Goal: Information Seeking & Learning: Learn about a topic

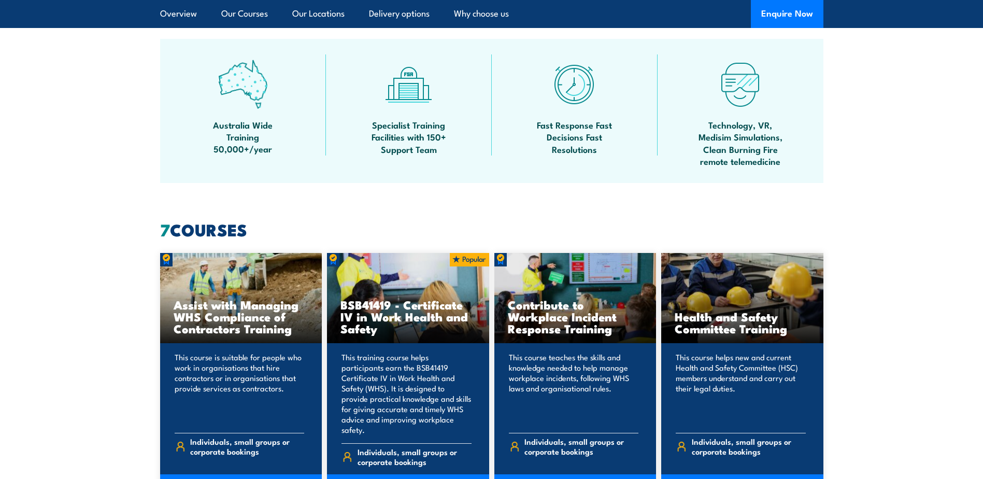
scroll to position [674, 0]
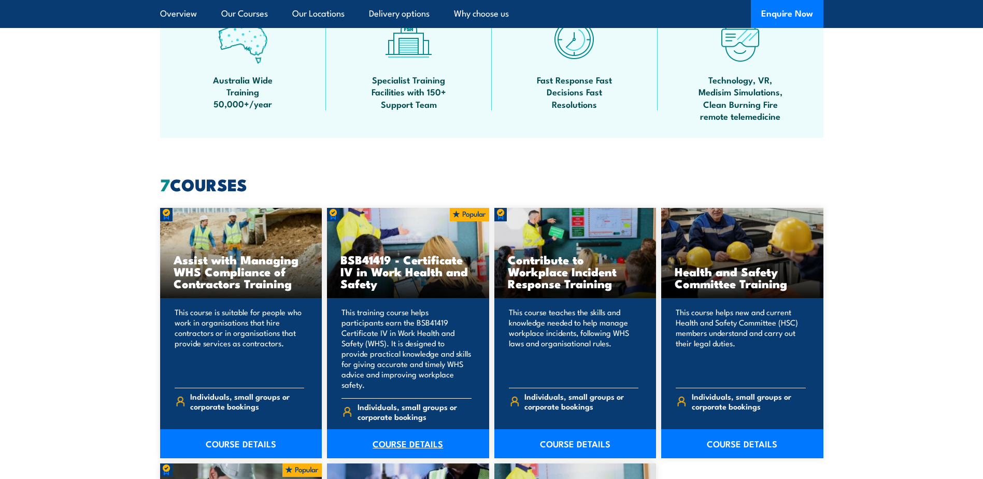
click at [408, 431] on link "COURSE DETAILS" at bounding box center [408, 443] width 162 height 29
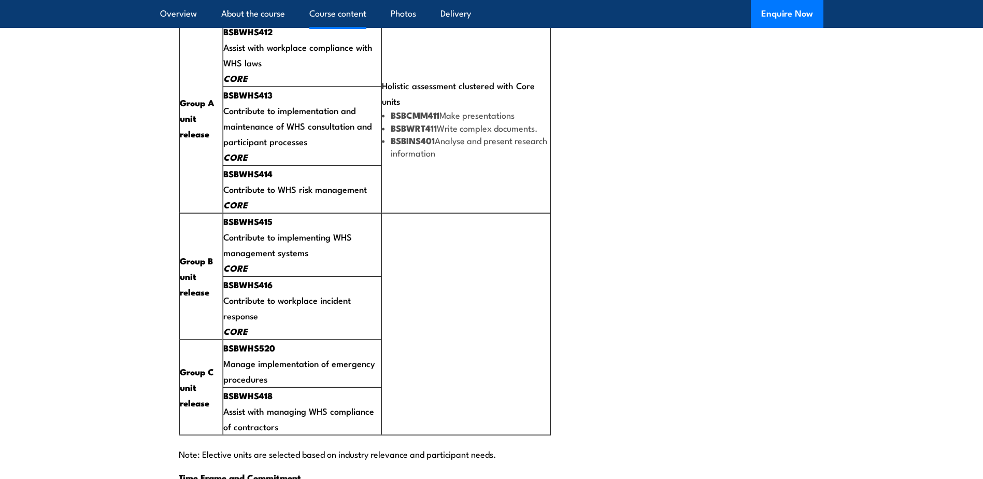
scroll to position [2021, 0]
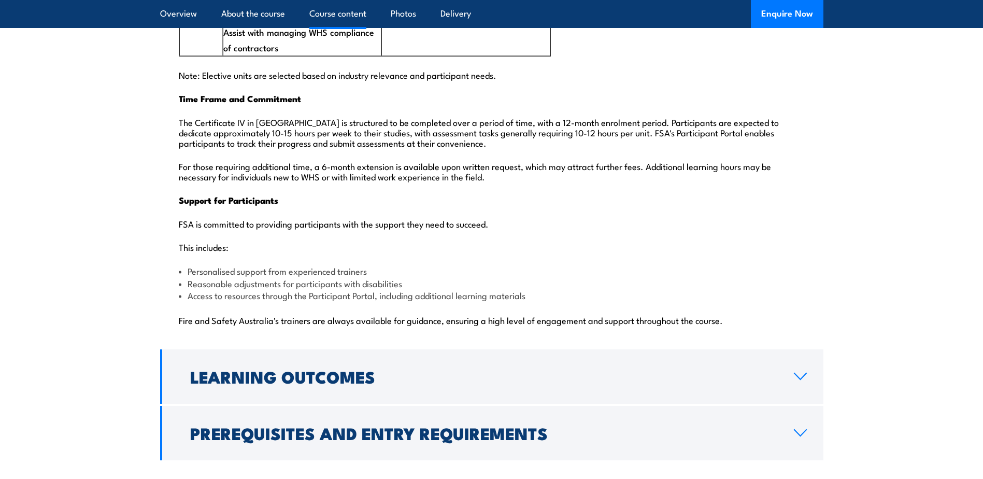
scroll to position [2448, 0]
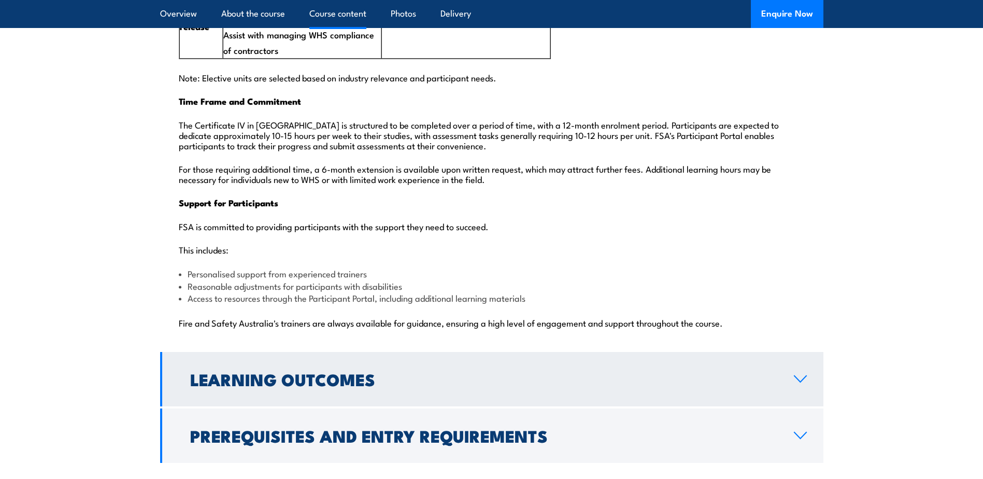
click at [392, 352] on link "Learning Outcomes" at bounding box center [491, 379] width 663 height 54
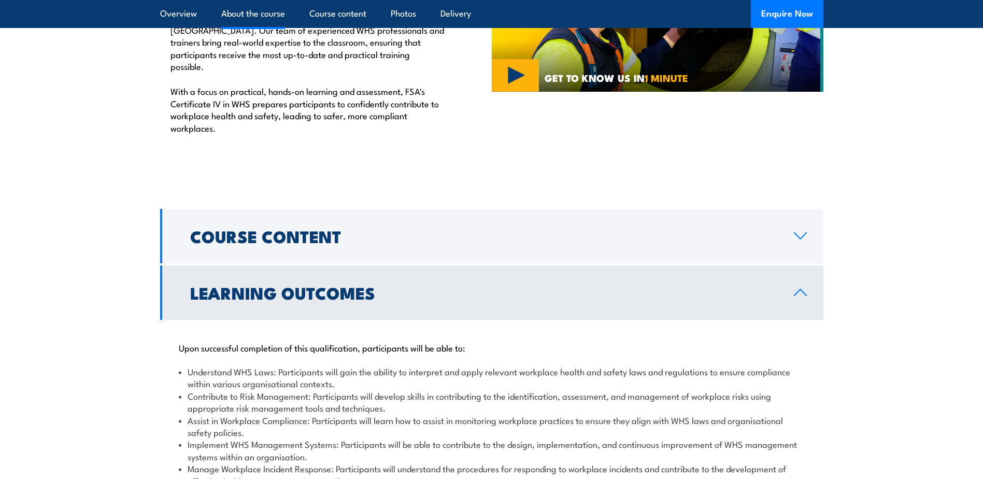
scroll to position [722, 0]
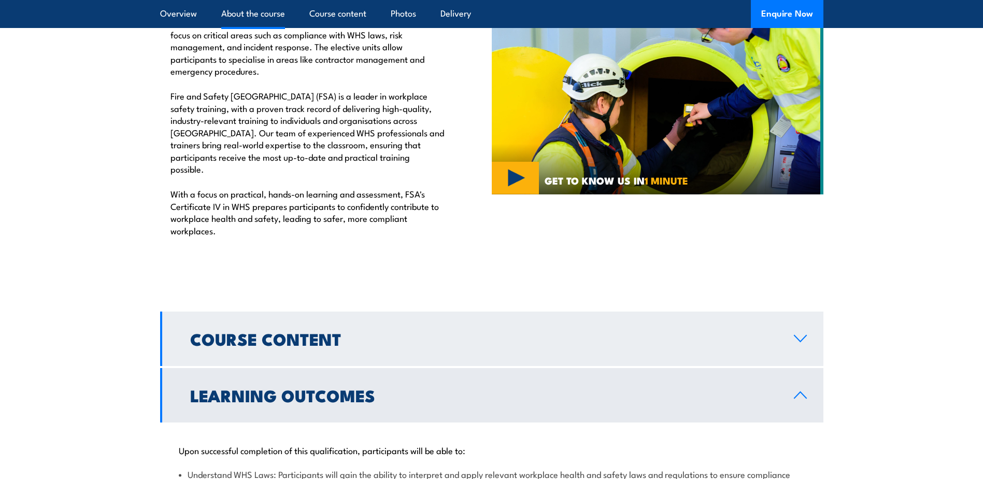
click at [378, 325] on link "Course Content" at bounding box center [491, 338] width 663 height 54
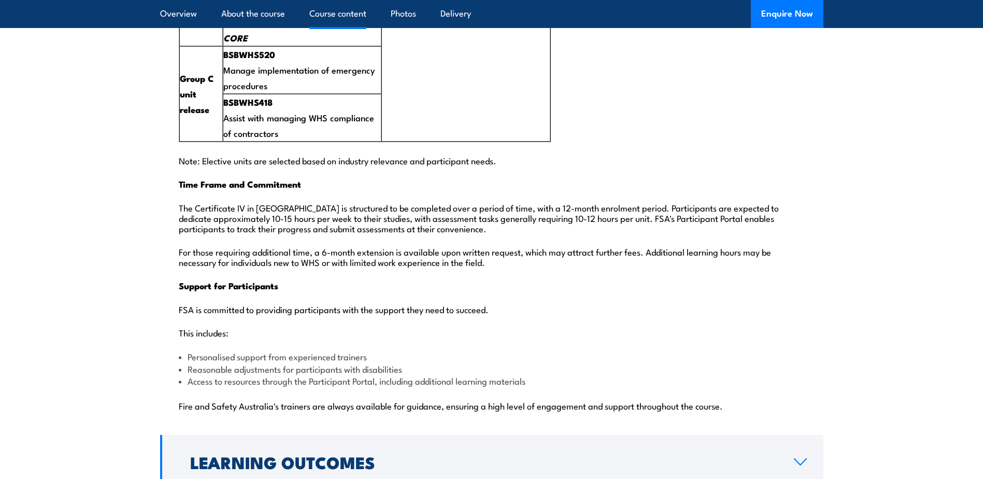
scroll to position [2380, 0]
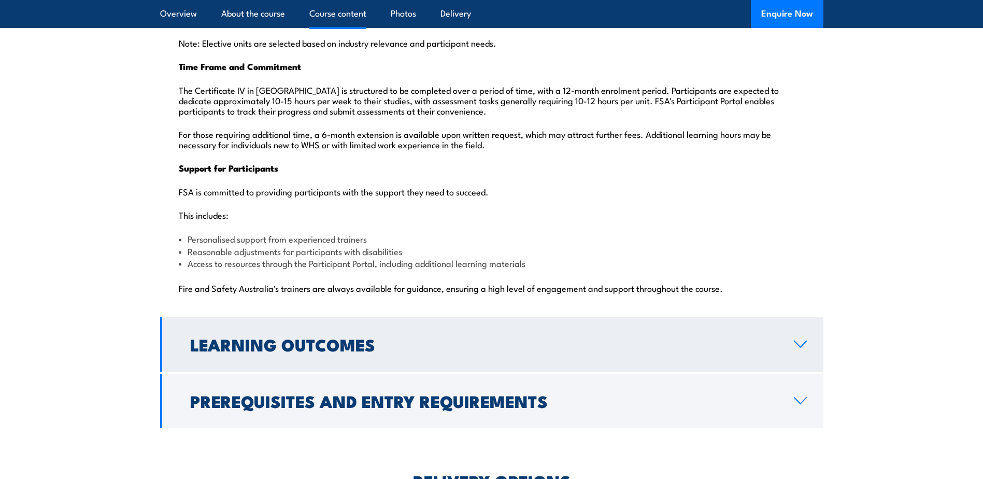
click at [335, 338] on link "Learning Outcomes" at bounding box center [491, 344] width 663 height 54
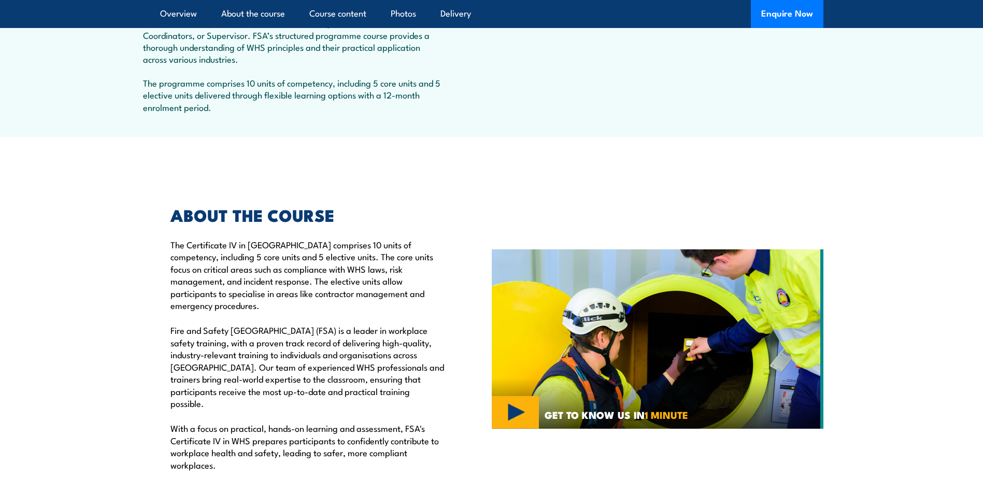
scroll to position [539, 0]
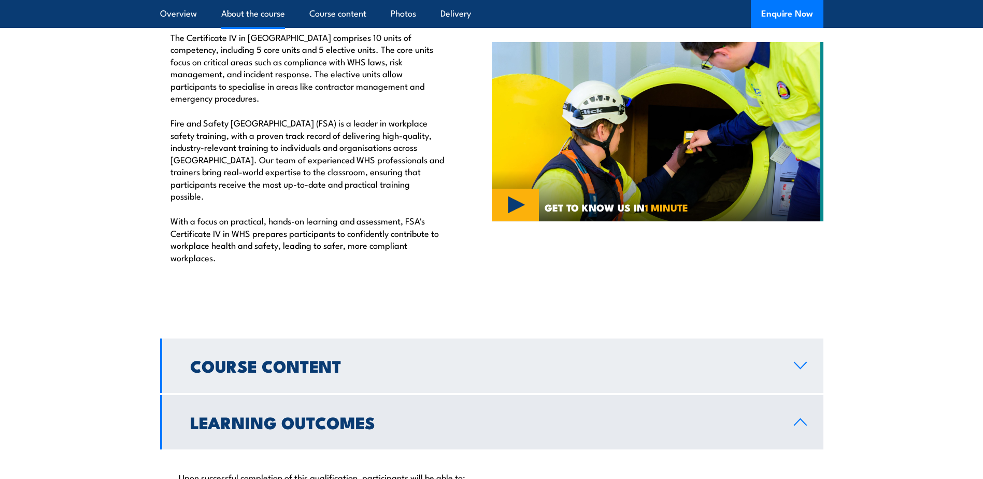
click at [312, 358] on h2 "Course Content" at bounding box center [483, 365] width 587 height 15
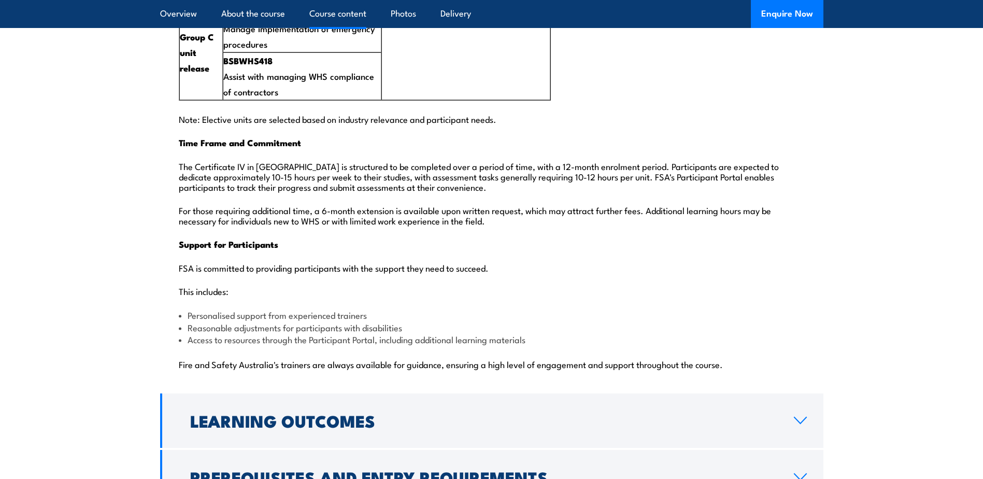
scroll to position [2508, 0]
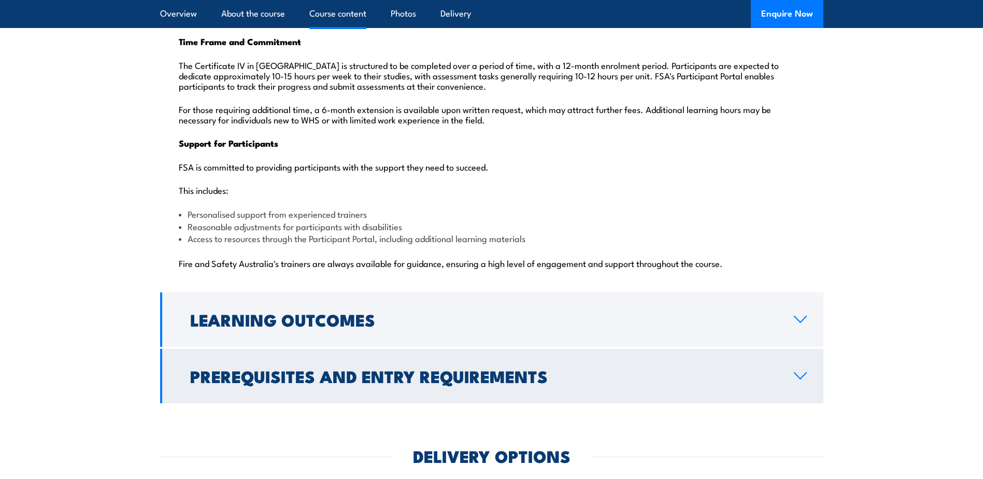
click at [604, 368] on h2 "Prerequisites and Entry Requirements" at bounding box center [483, 375] width 587 height 15
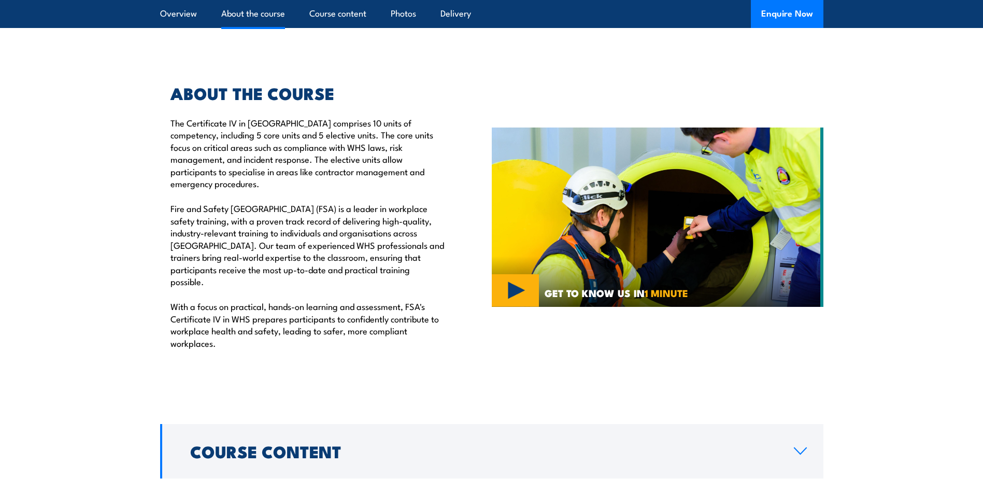
scroll to position [725, 0]
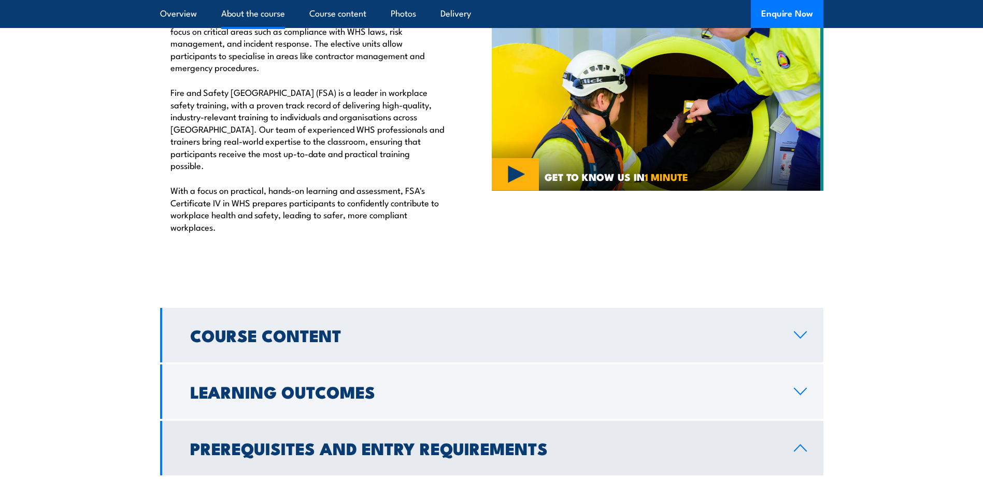
click at [470, 327] on h2 "Course Content" at bounding box center [483, 334] width 587 height 15
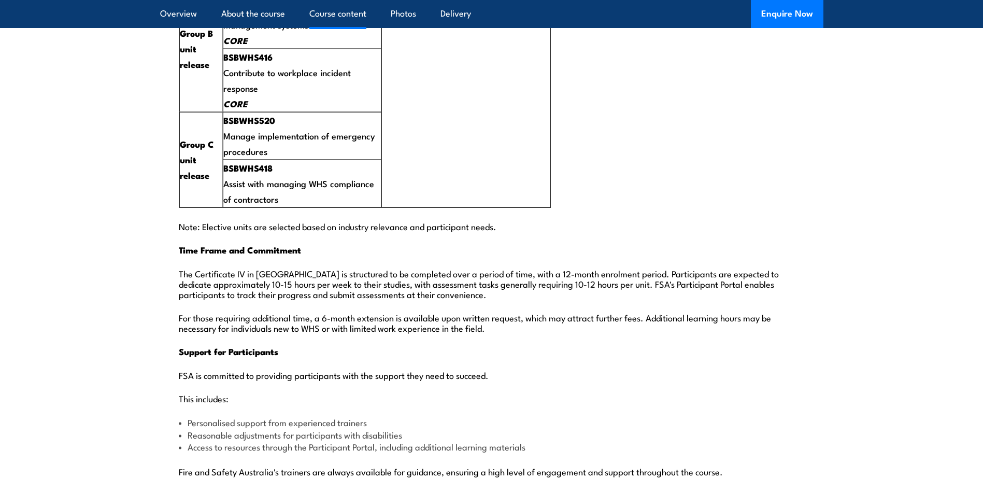
scroll to position [2352, 0]
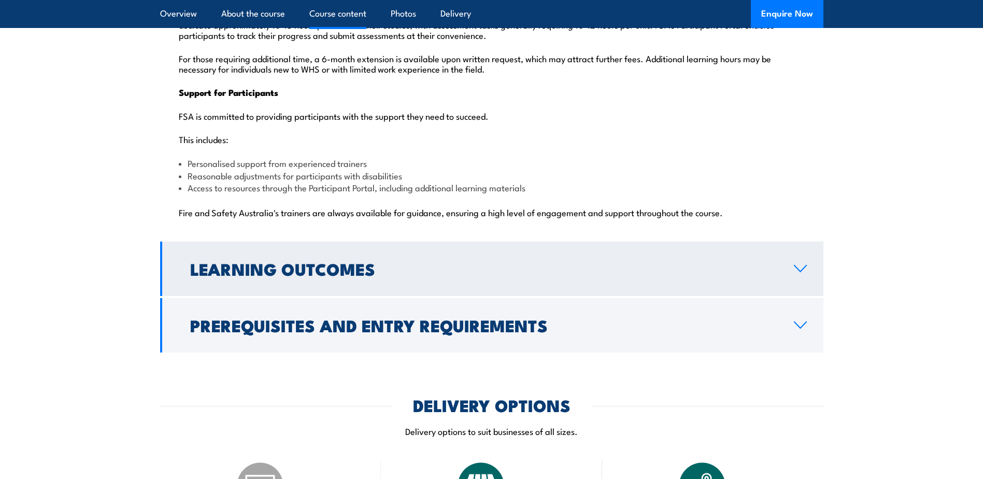
click at [406, 261] on h2 "Learning Outcomes" at bounding box center [483, 268] width 587 height 15
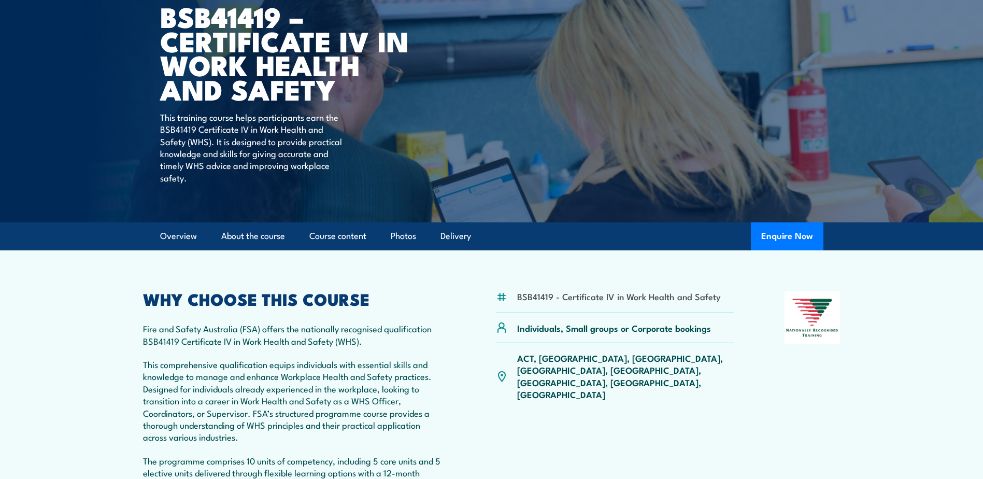
scroll to position [0, 0]
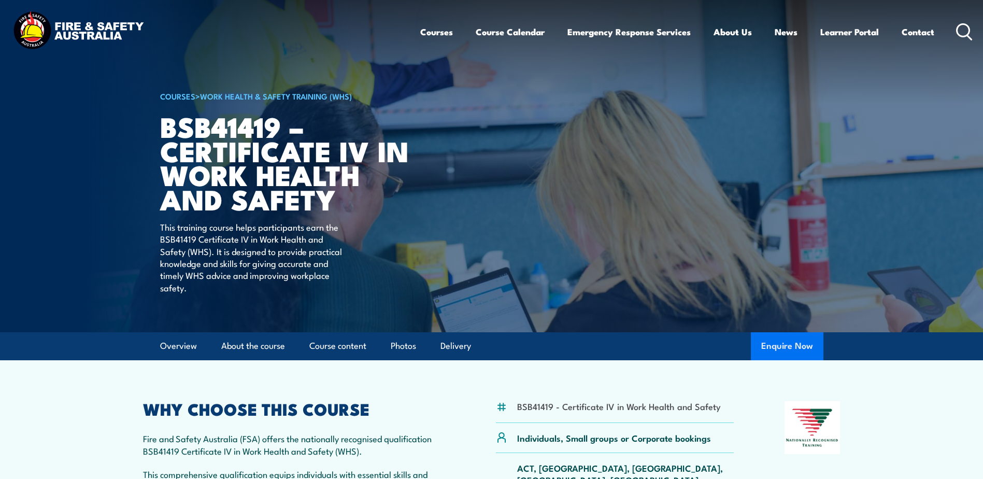
click at [775, 345] on button "Enquire Now" at bounding box center [787, 346] width 73 height 28
click at [910, 30] on link "Contact" at bounding box center [917, 31] width 33 height 27
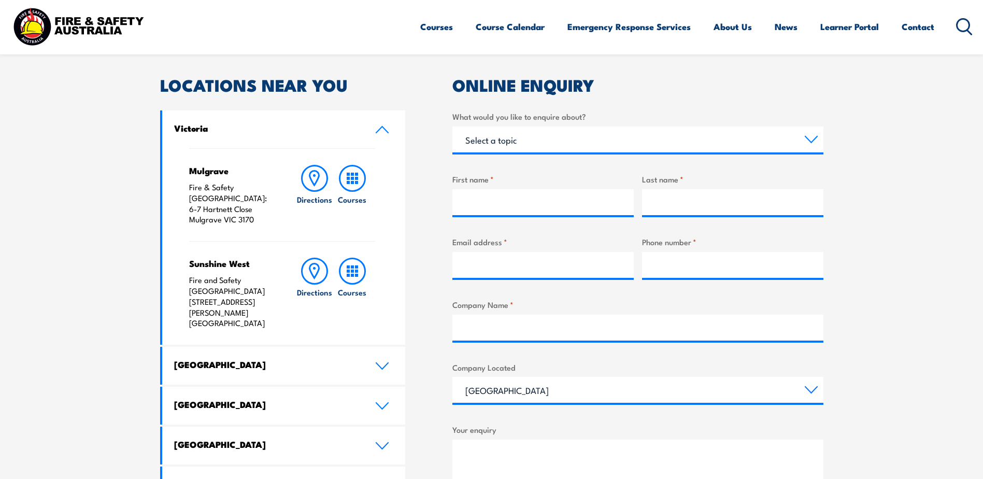
scroll to position [311, 0]
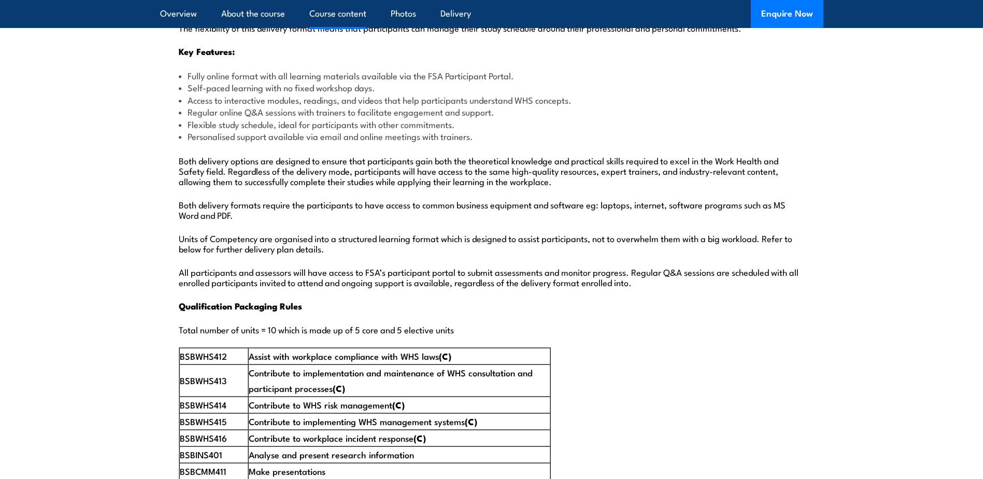
scroll to position [1347, 0]
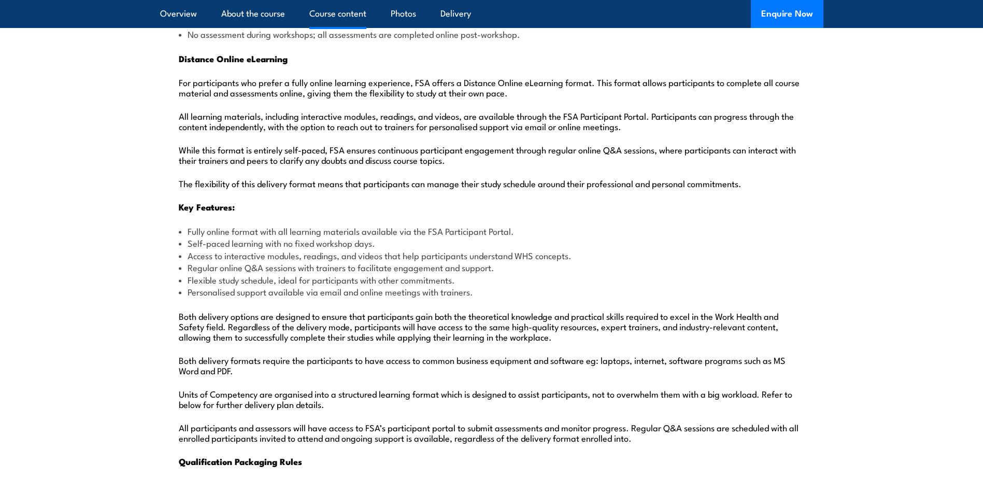
drag, startPoint x: 620, startPoint y: 270, endPoint x: 658, endPoint y: 310, distance: 55.7
click at [658, 310] on p "Both delivery options are designed to ensure that participants gain both the th…" at bounding box center [492, 325] width 626 height 31
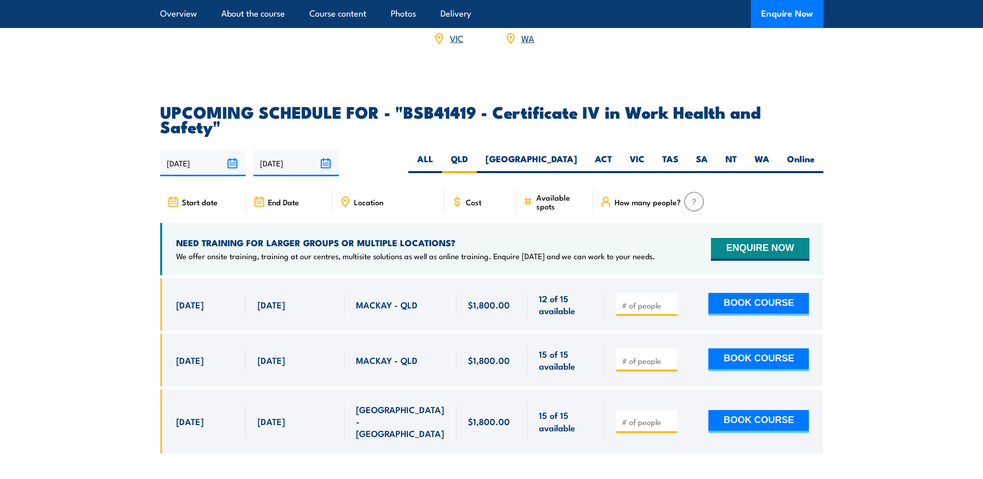
scroll to position [3227, 0]
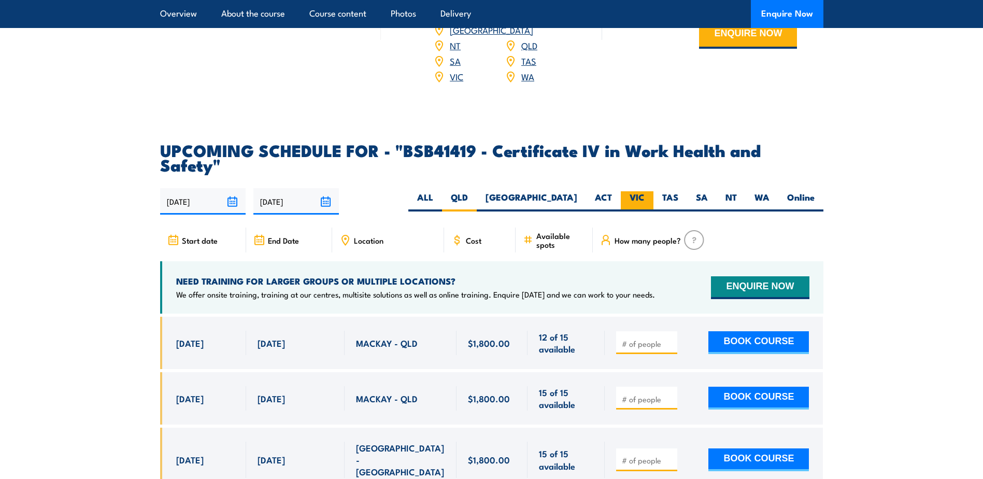
click at [638, 191] on label "VIC" at bounding box center [637, 201] width 33 height 20
click at [644, 191] on input "VIC" at bounding box center [647, 194] width 7 height 7
radio input "true"
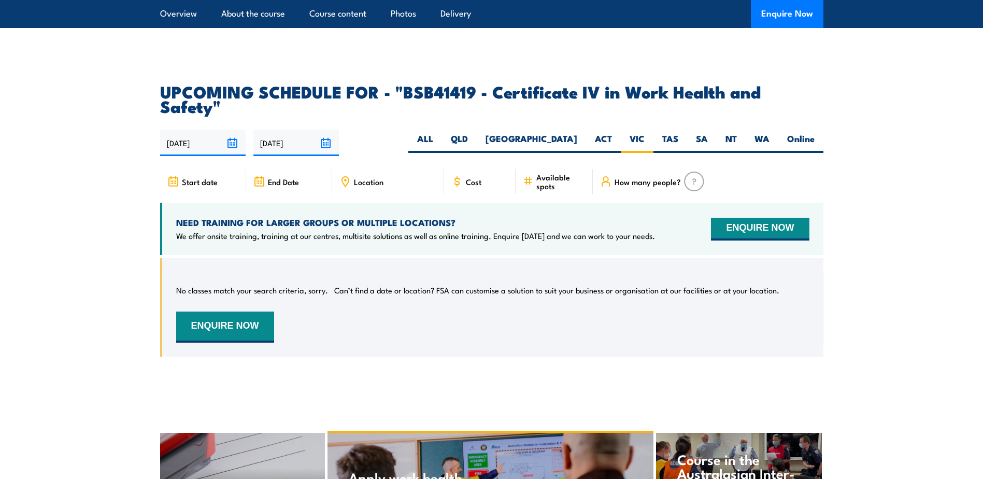
scroll to position [3174, 0]
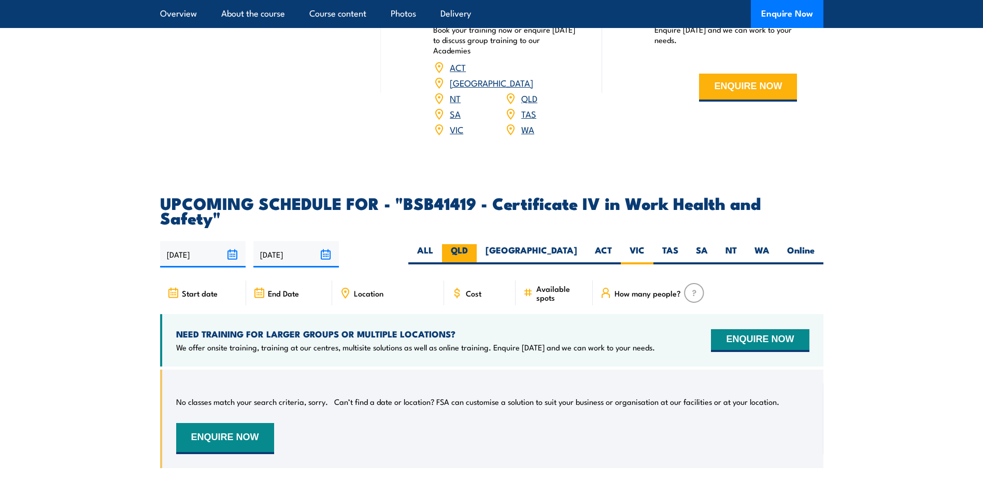
click at [477, 244] on label "QLD" at bounding box center [459, 254] width 35 height 20
click at [475, 244] on input "QLD" at bounding box center [471, 247] width 7 height 7
radio input "true"
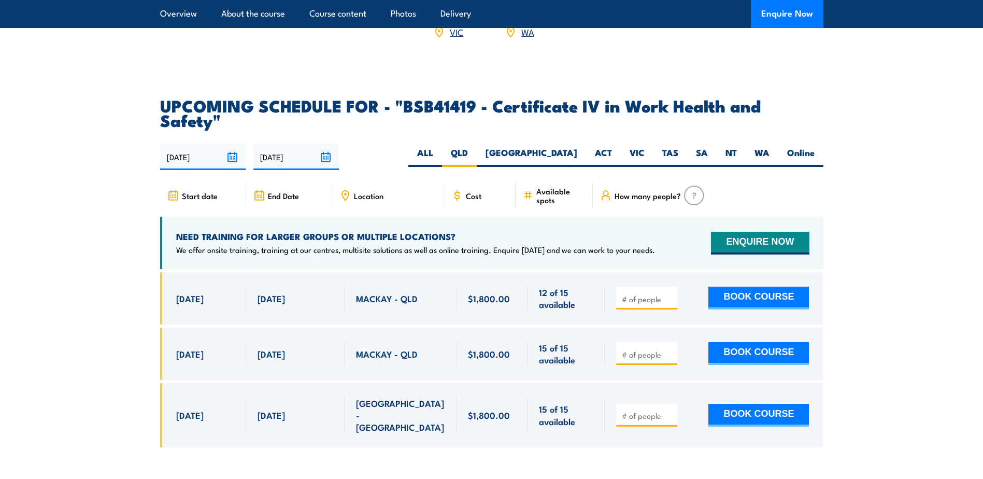
scroll to position [3329, 0]
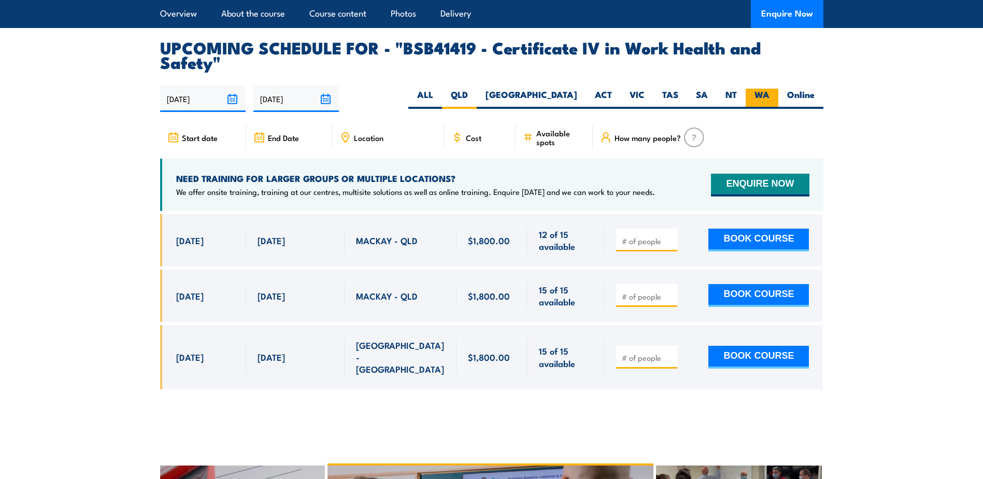
click at [760, 89] on label "WA" at bounding box center [762, 99] width 33 height 20
click at [769, 89] on input "WA" at bounding box center [772, 92] width 7 height 7
radio input "true"
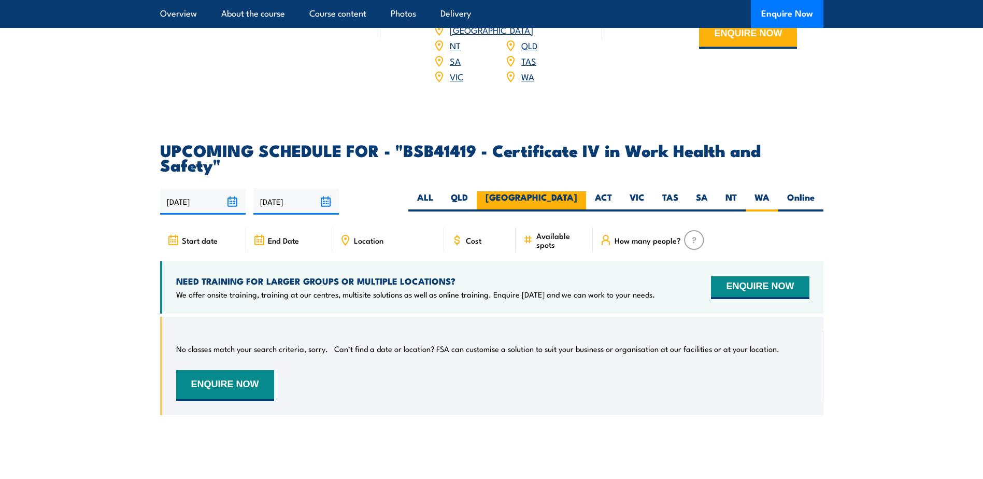
scroll to position [3226, 0]
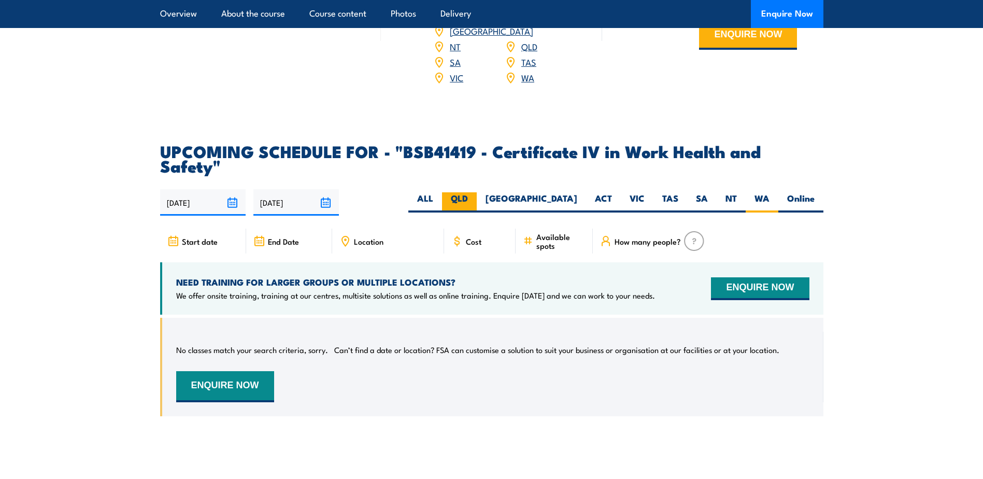
click at [477, 192] on label "QLD" at bounding box center [459, 202] width 35 height 20
click at [475, 192] on input "QLD" at bounding box center [471, 195] width 7 height 7
radio input "true"
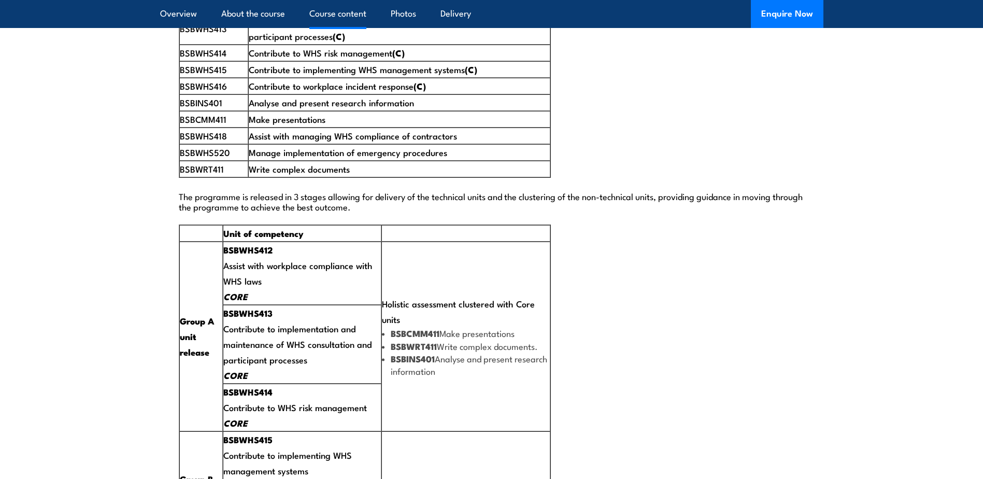
scroll to position [1775, 0]
